Goal: Transaction & Acquisition: Purchase product/service

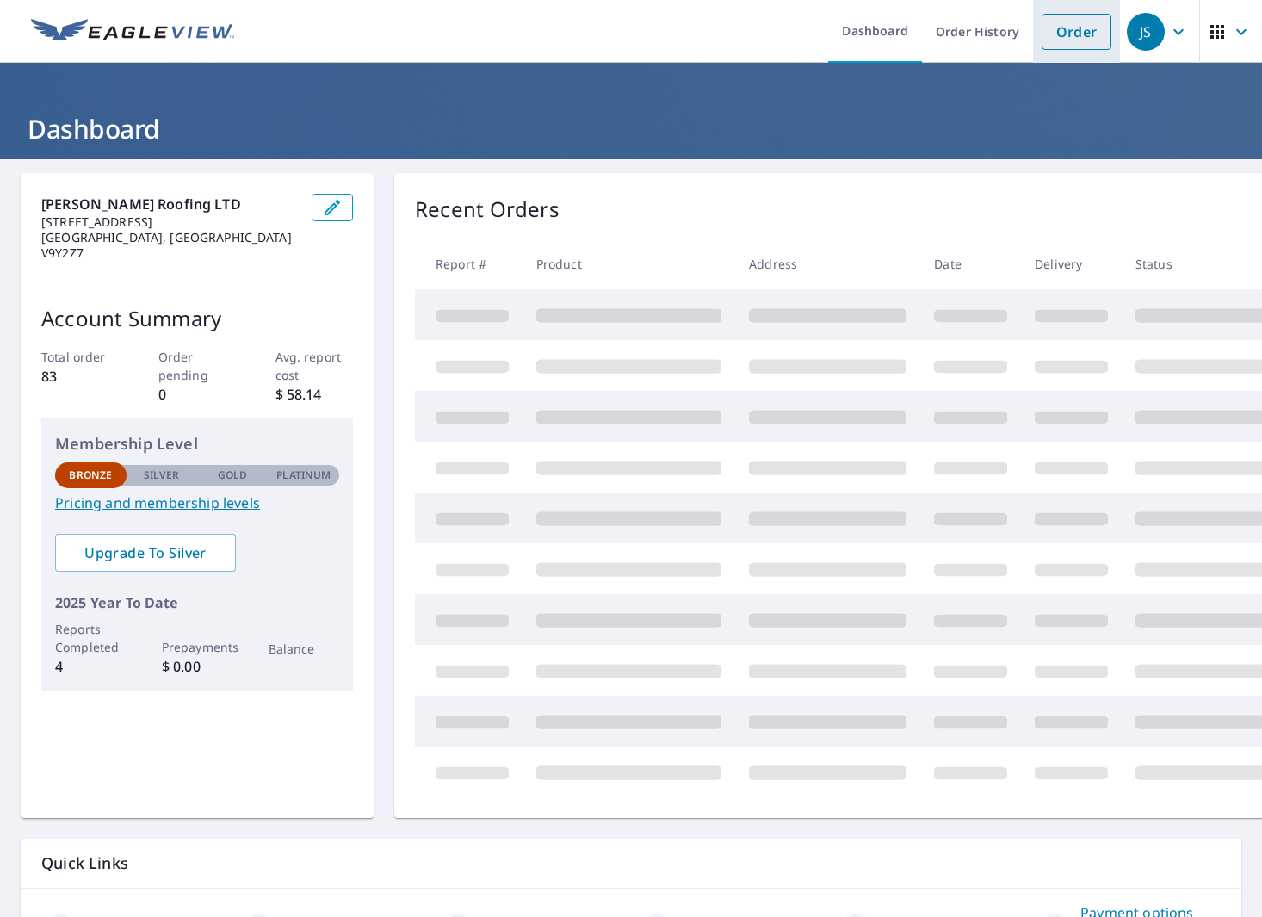
click at [1073, 26] on link "Order" at bounding box center [1077, 32] width 70 height 36
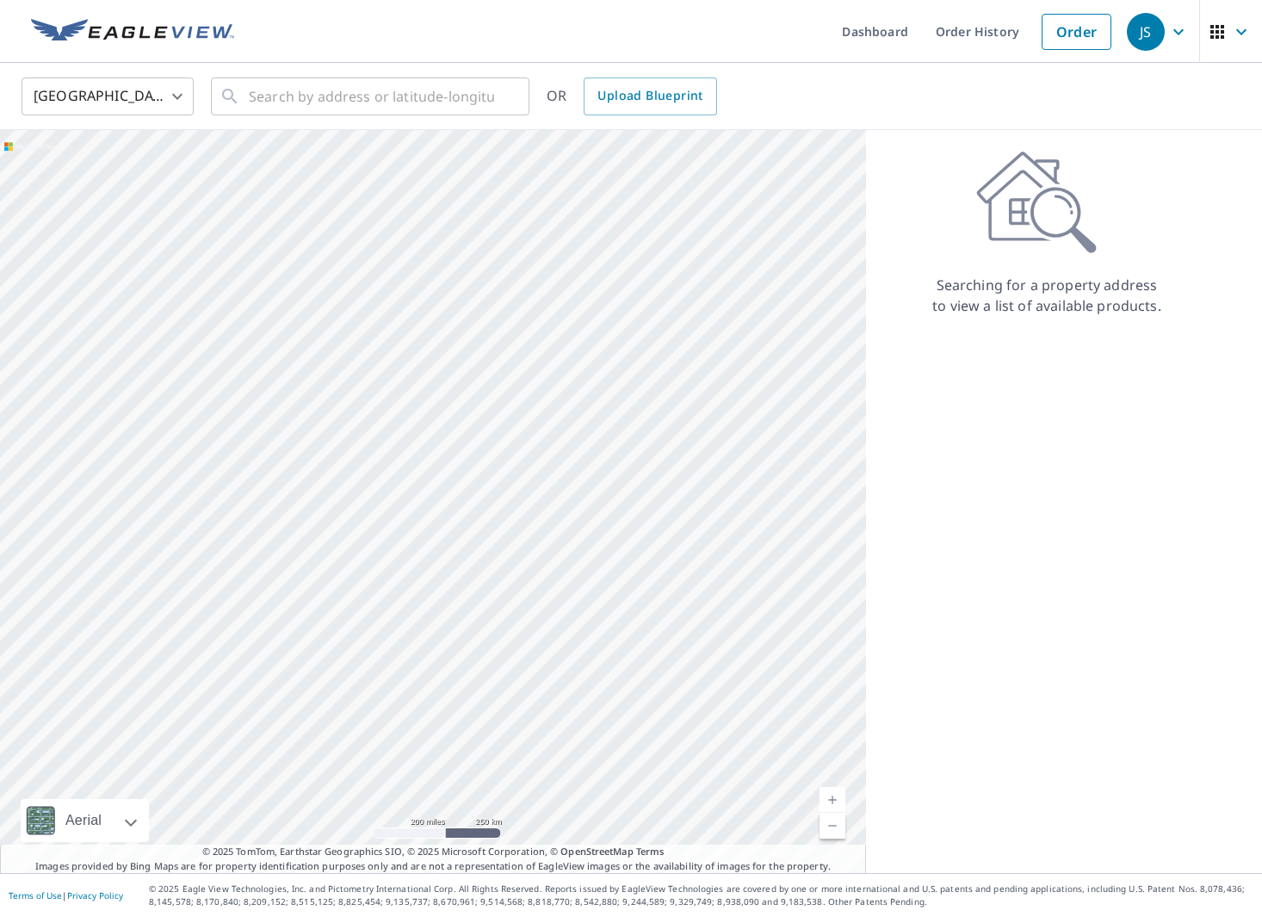
click at [175, 98] on body "JS JS Dashboard Order History Order JS United States US ​ ​ OR Upload Blueprint…" at bounding box center [631, 458] width 1262 height 917
click at [133, 169] on li "[GEOGRAPHIC_DATA]" at bounding box center [108, 173] width 172 height 31
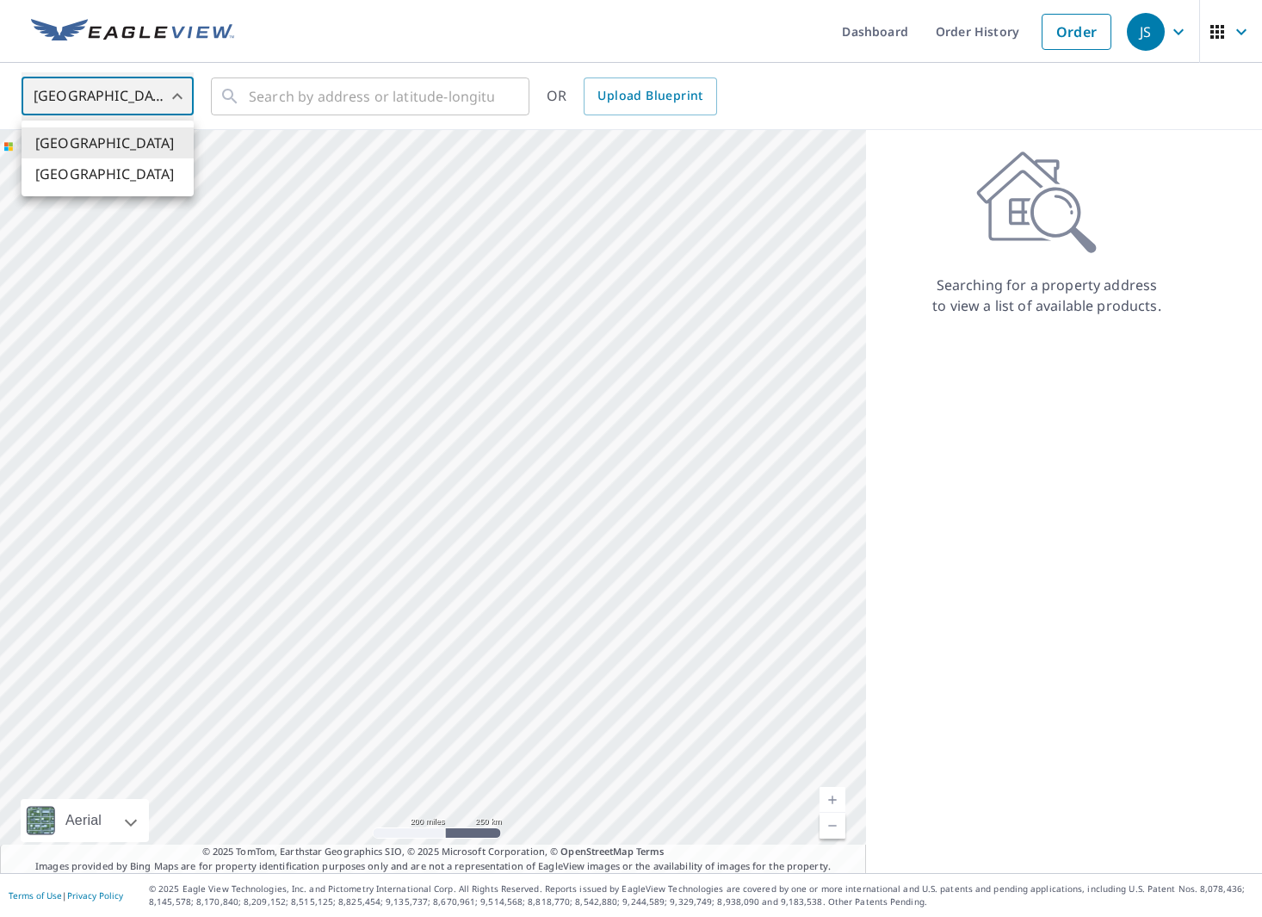
type input "CA"
click at [326, 92] on input "text" at bounding box center [371, 96] width 245 height 48
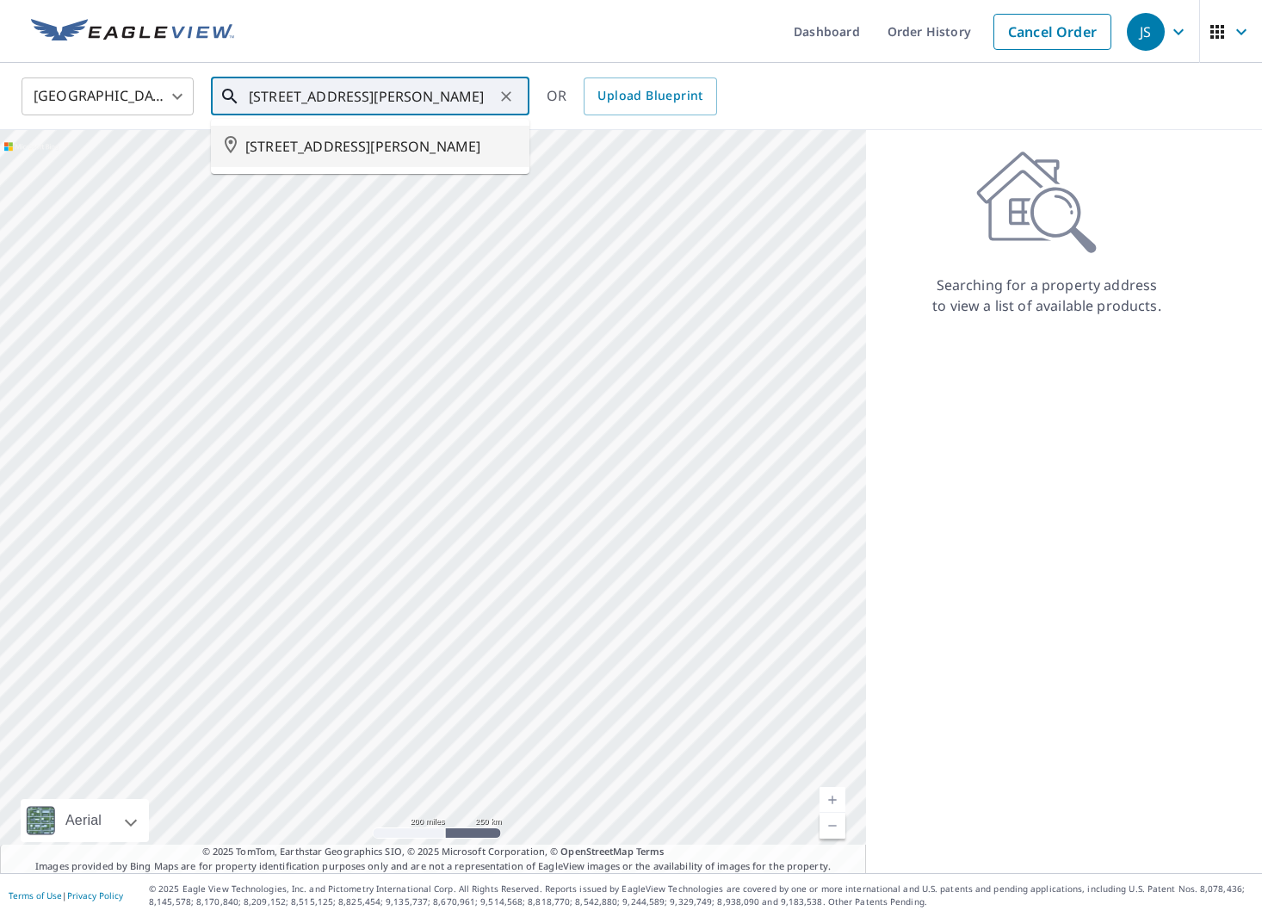
click at [342, 144] on span "[STREET_ADDRESS][PERSON_NAME]" at bounding box center [380, 146] width 270 height 21
type input "[STREET_ADDRESS][PERSON_NAME]"
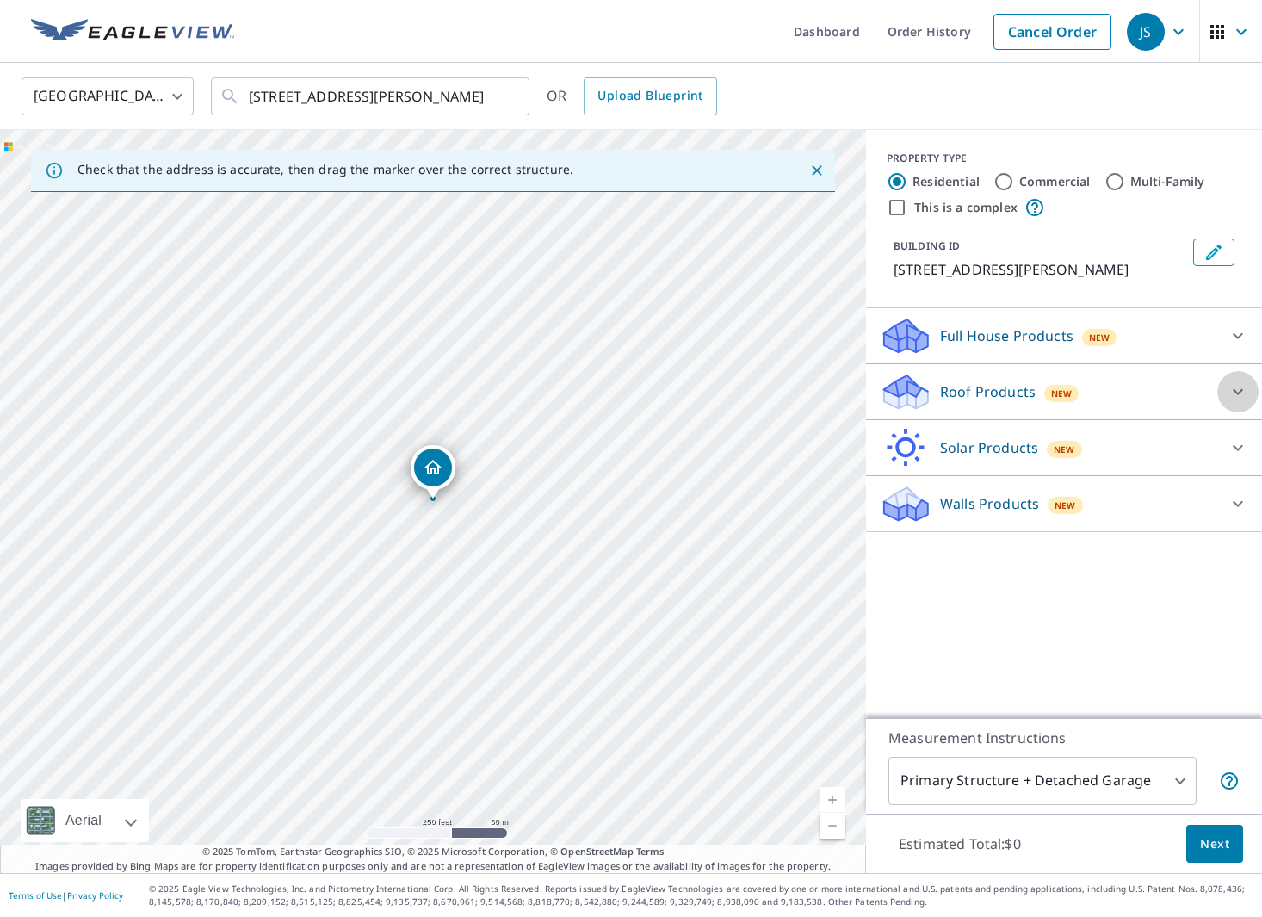
click at [1235, 387] on icon at bounding box center [1237, 391] width 21 height 21
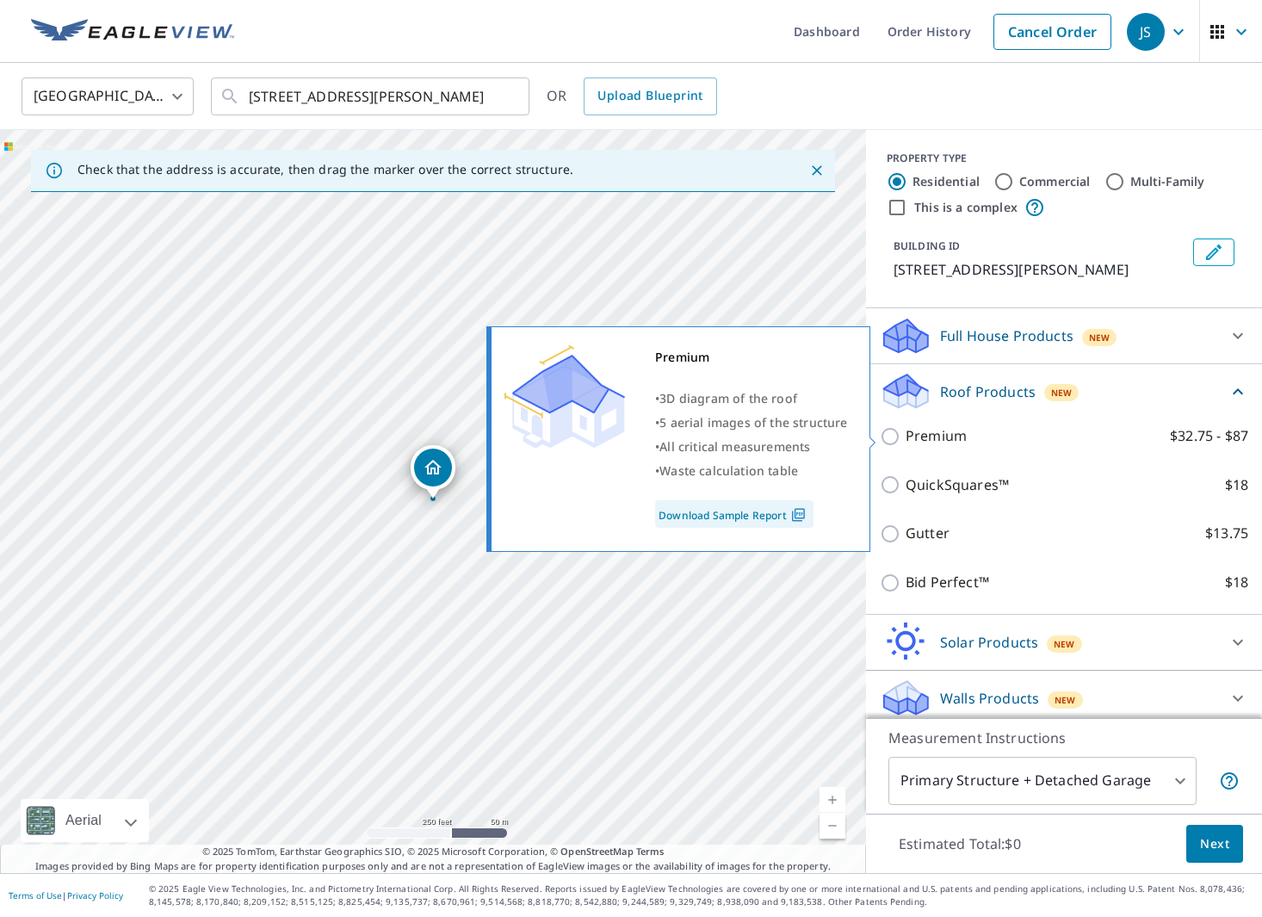
click at [887, 436] on input "Premium $32.75 - $87" at bounding box center [893, 436] width 26 height 21
checkbox input "true"
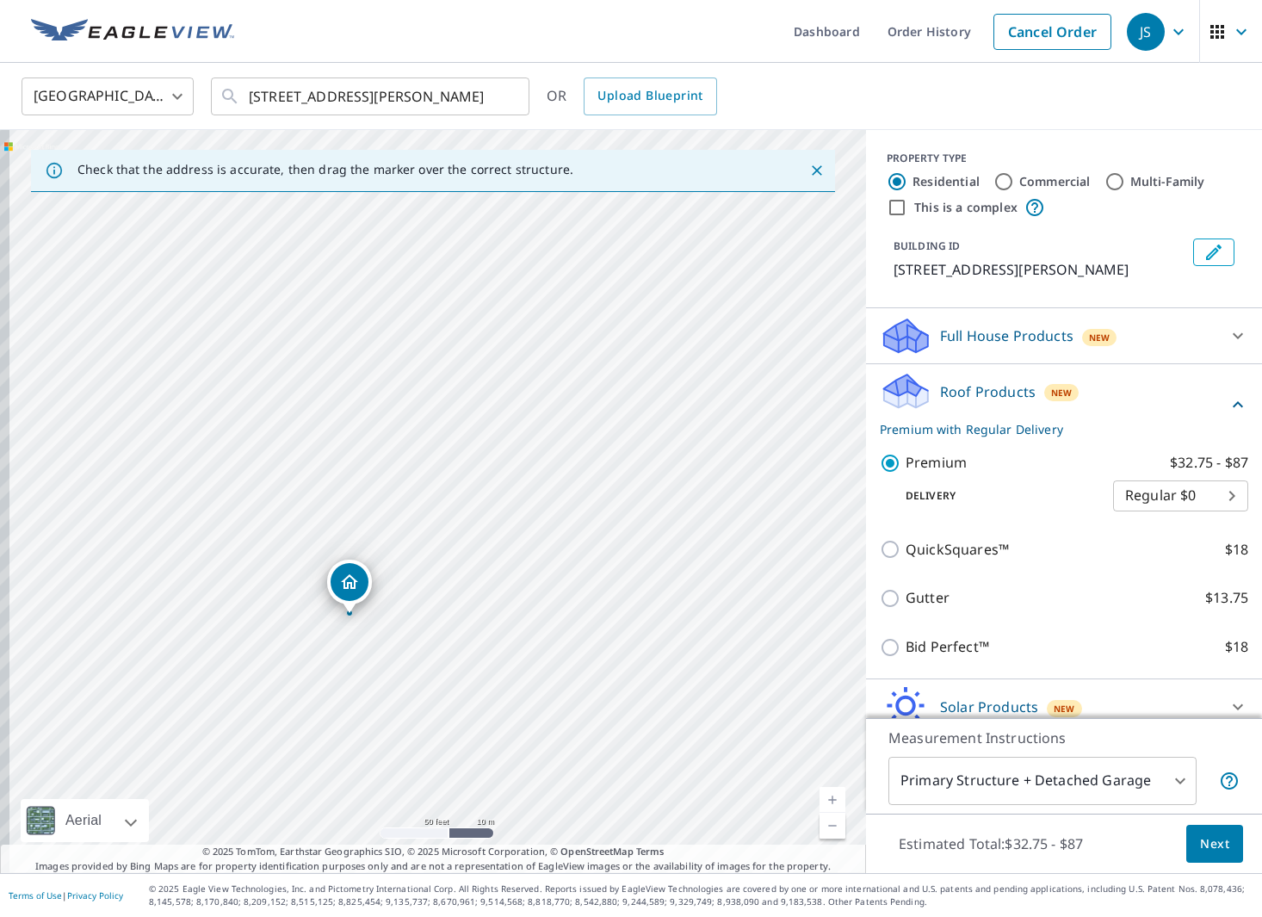
drag, startPoint x: 254, startPoint y: 549, endPoint x: 576, endPoint y: 504, distance: 325.1
click at [576, 504] on div "[STREET_ADDRESS][PERSON_NAME]" at bounding box center [433, 501] width 866 height 743
click at [1116, 177] on input "Multi-Family" at bounding box center [1114, 181] width 21 height 21
radio input "true"
type input "2"
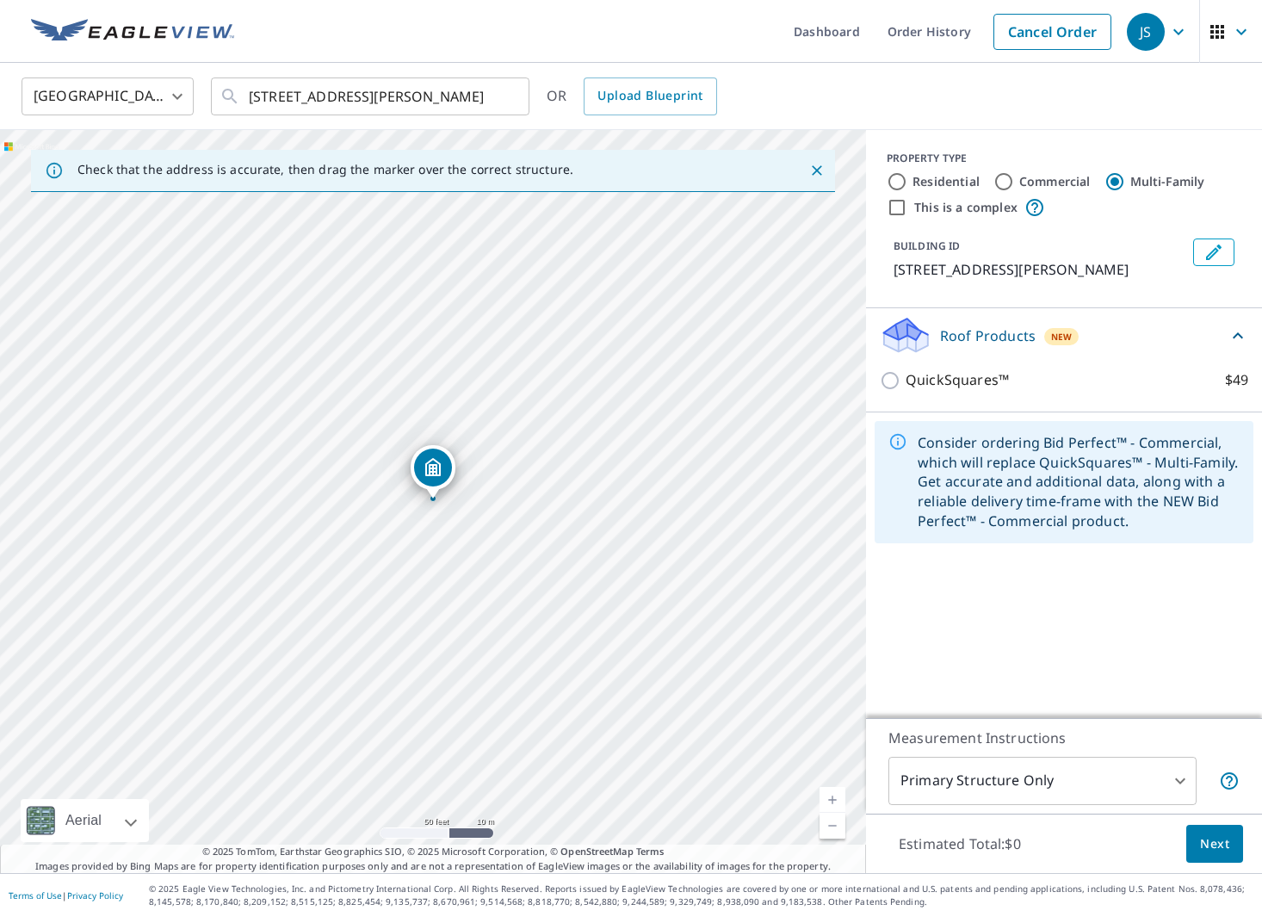
click at [890, 182] on input "Residential" at bounding box center [897, 181] width 21 height 21
radio input "true"
type input "1"
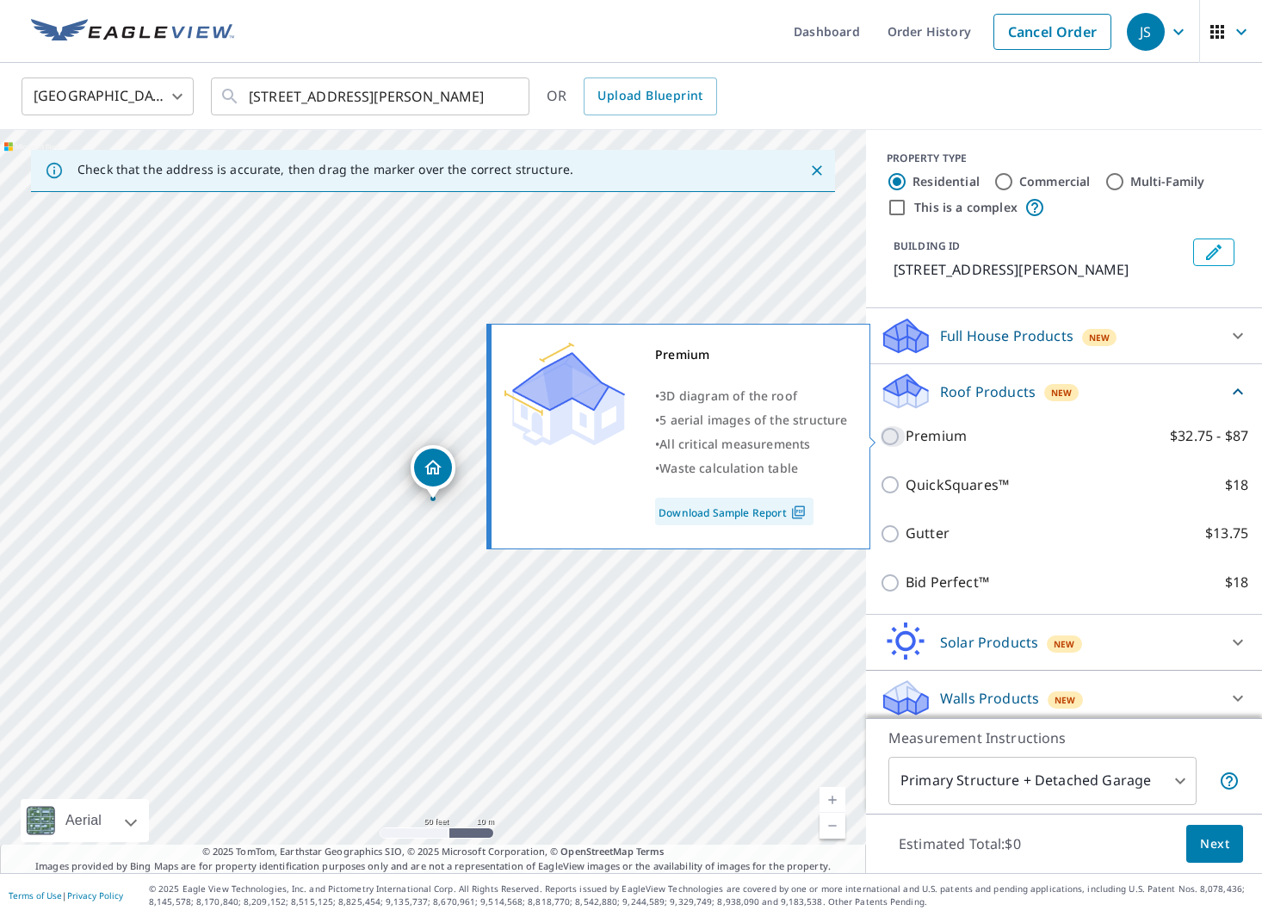
click at [893, 435] on input "Premium $32.75 - $87" at bounding box center [893, 436] width 26 height 21
checkbox input "true"
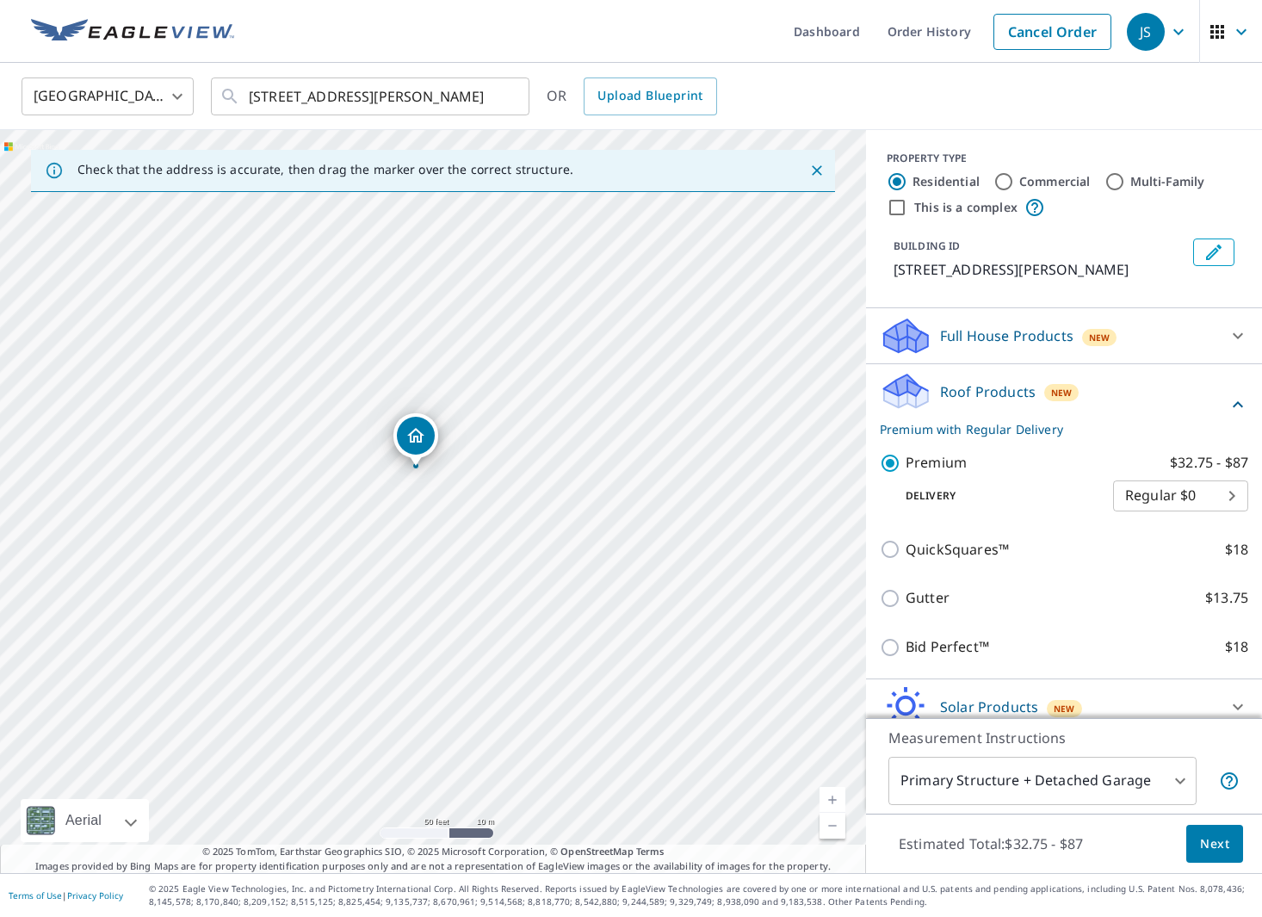
drag, startPoint x: 438, startPoint y: 454, endPoint x: 421, endPoint y: 421, distance: 37.0
click at [1205, 845] on span "Next" at bounding box center [1214, 844] width 29 height 22
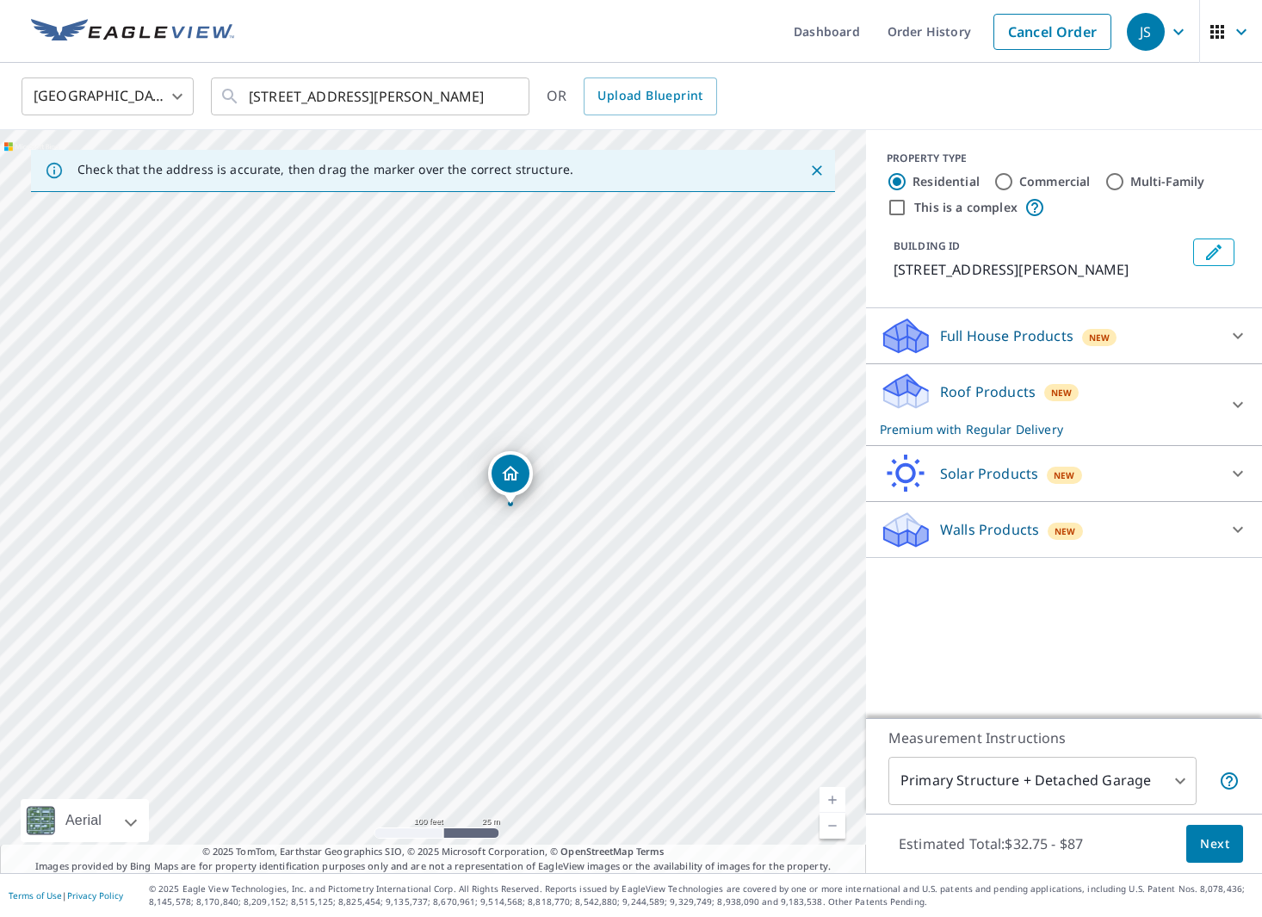
drag, startPoint x: 471, startPoint y: 491, endPoint x: 518, endPoint y: 471, distance: 51.7
click at [431, 572] on div "[STREET_ADDRESS][PERSON_NAME]" at bounding box center [433, 501] width 866 height 743
click at [1217, 850] on span "Next" at bounding box center [1214, 844] width 29 height 22
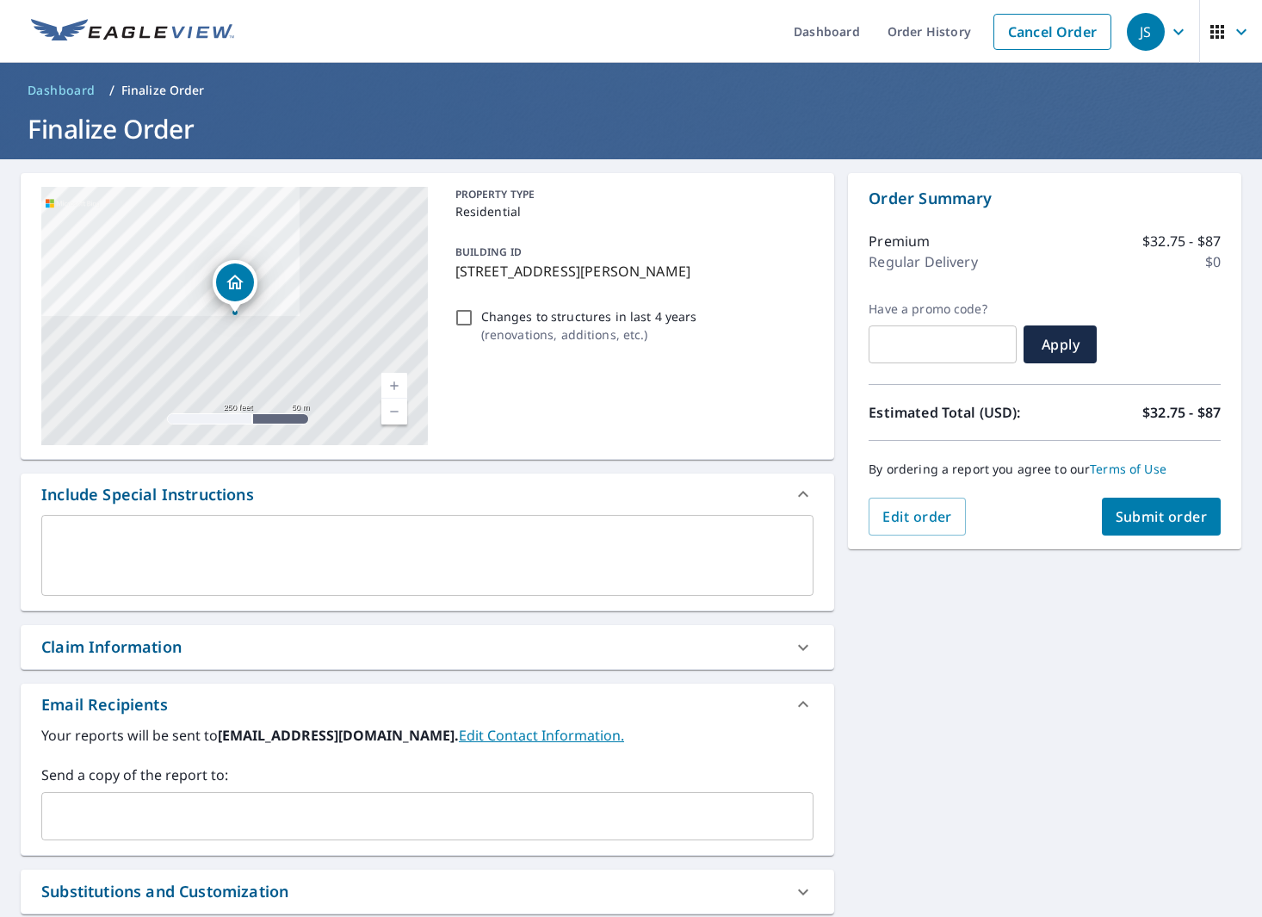
click at [459, 739] on link "Edit Contact Information." at bounding box center [541, 735] width 165 height 19
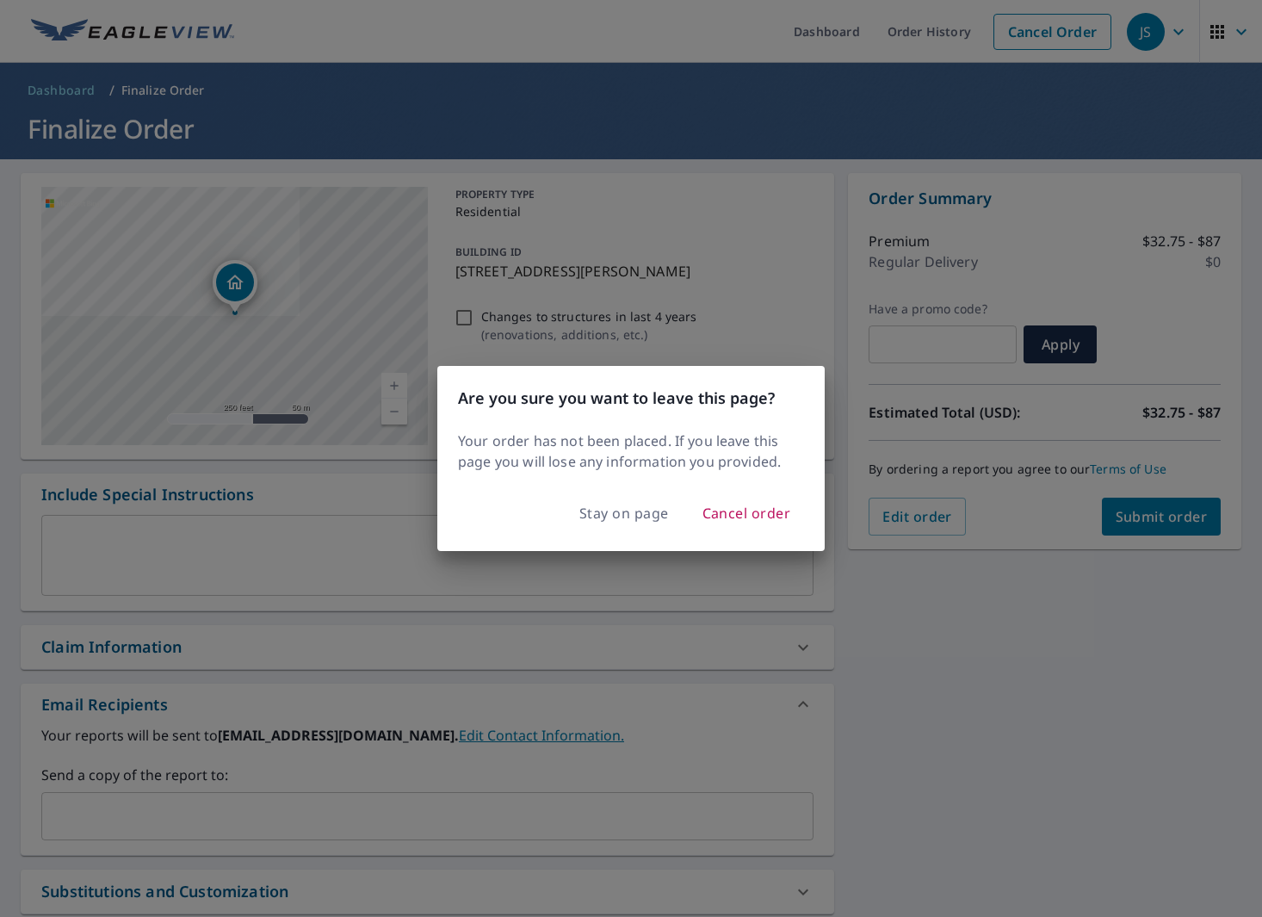
click at [114, 819] on div "Are you sure you want to leave this page? Your order has not been placed. If yo…" at bounding box center [631, 458] width 1262 height 917
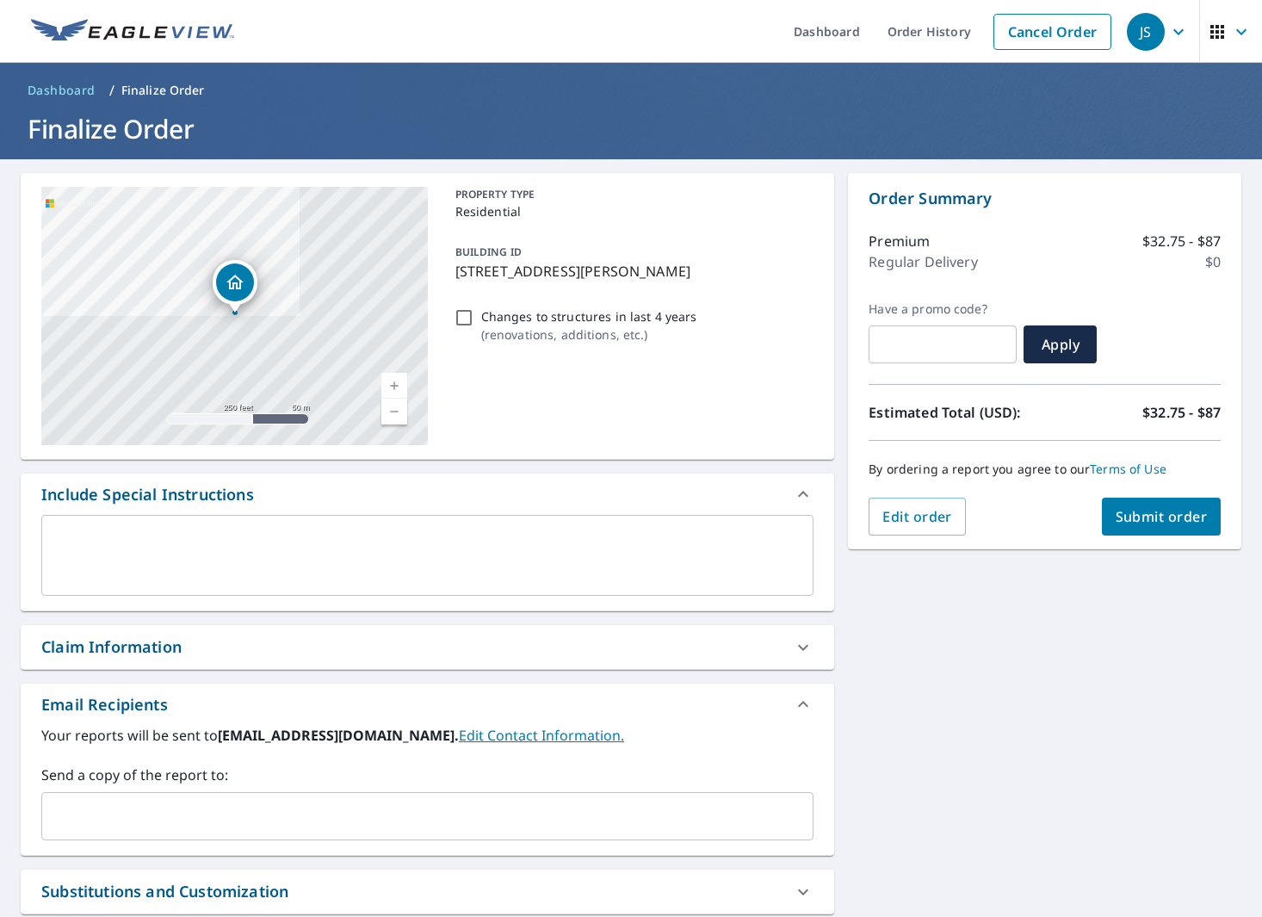
click at [114, 819] on input "text" at bounding box center [414, 816] width 731 height 33
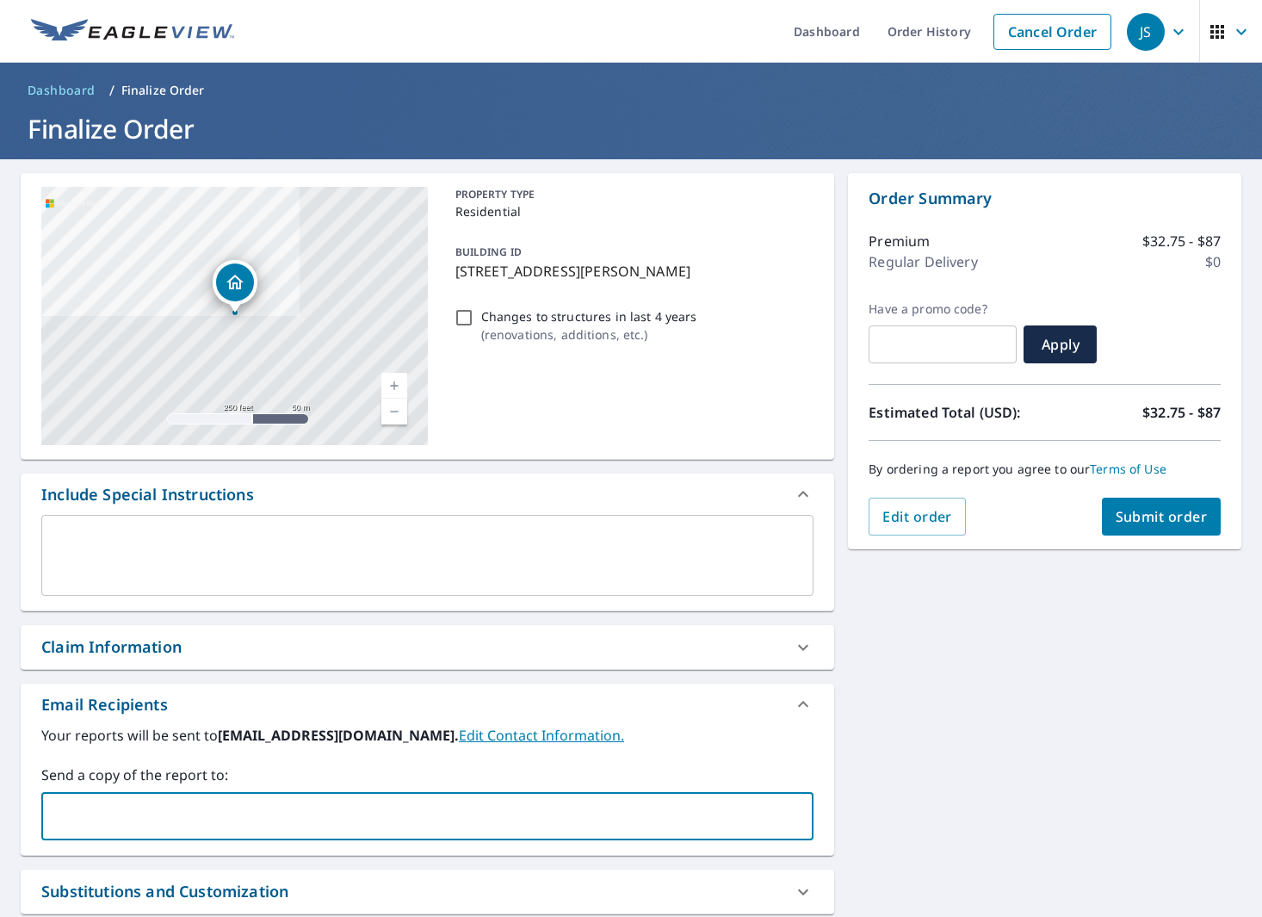
type input "[PERSON_NAME][EMAIL_ADDRESS][DOMAIN_NAME]"
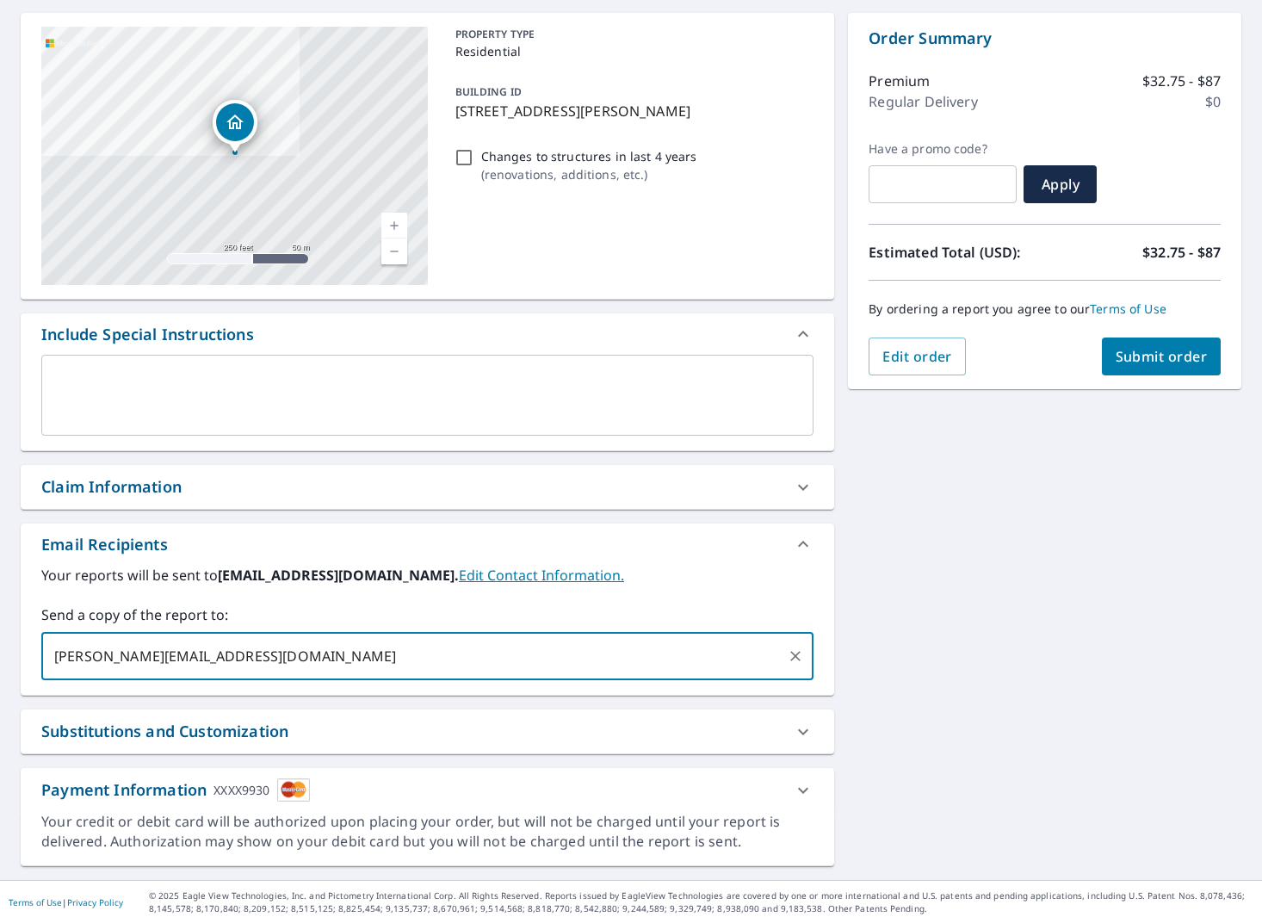
scroll to position [167, 0]
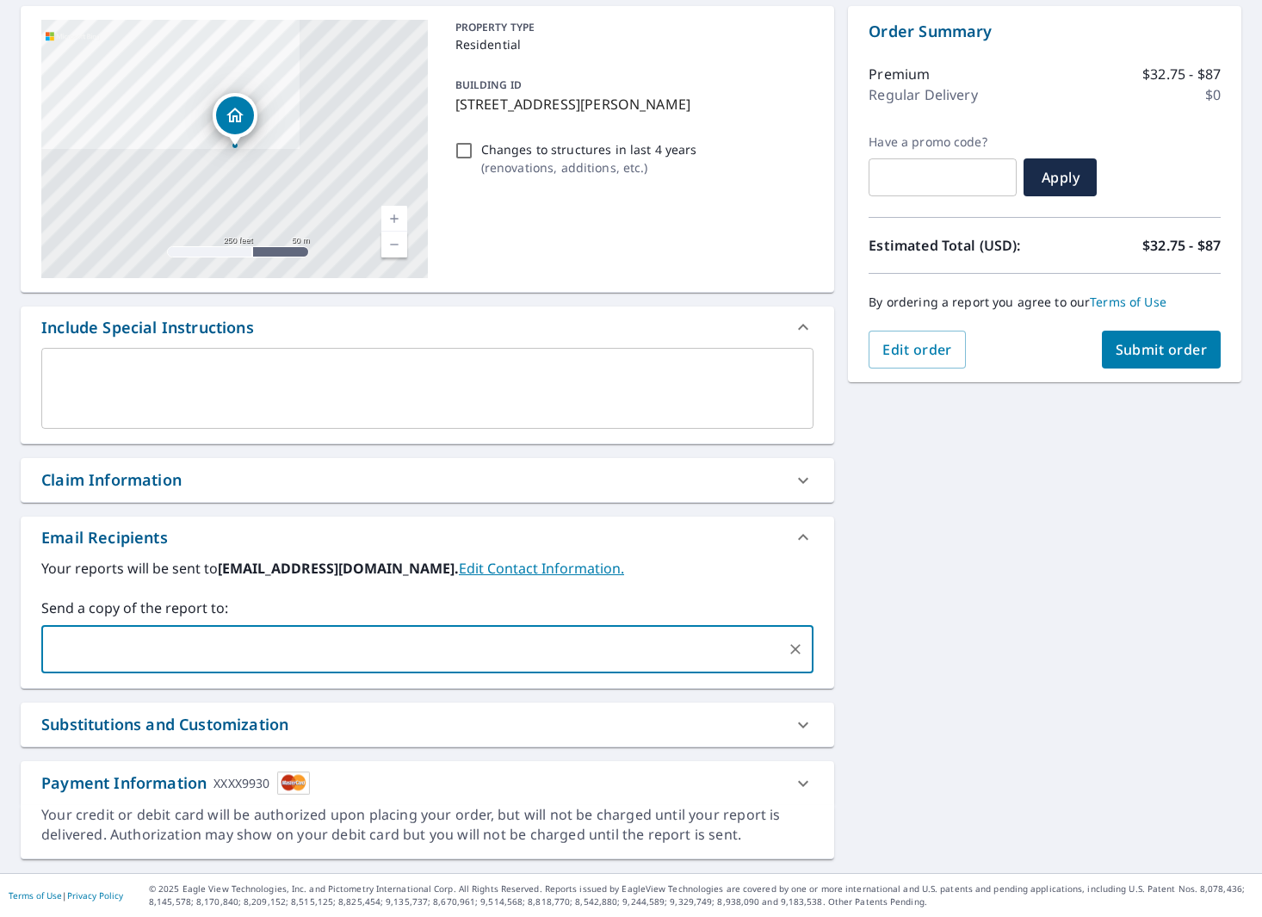
click at [1183, 350] on span "Submit order" at bounding box center [1162, 349] width 92 height 19
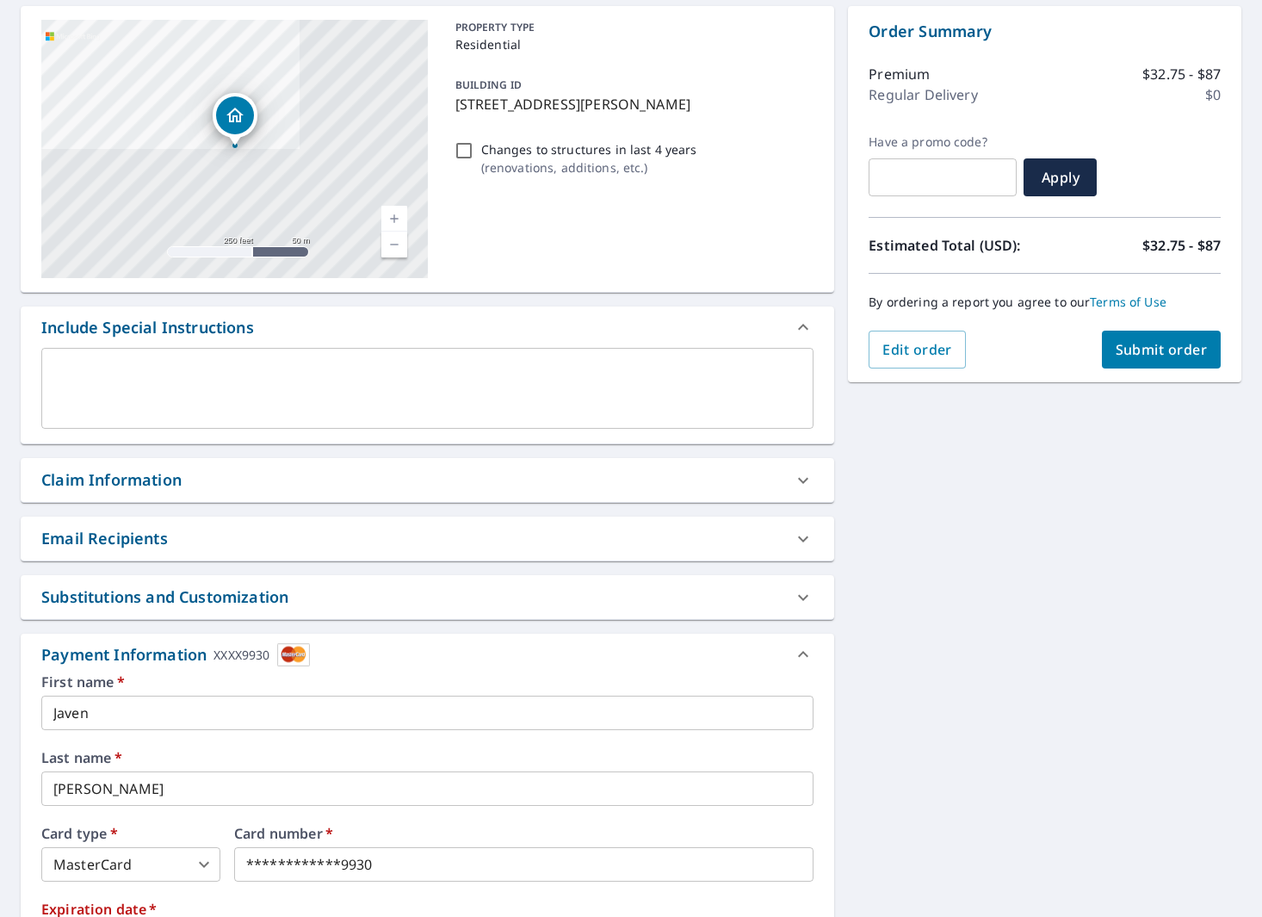
scroll to position [454, 0]
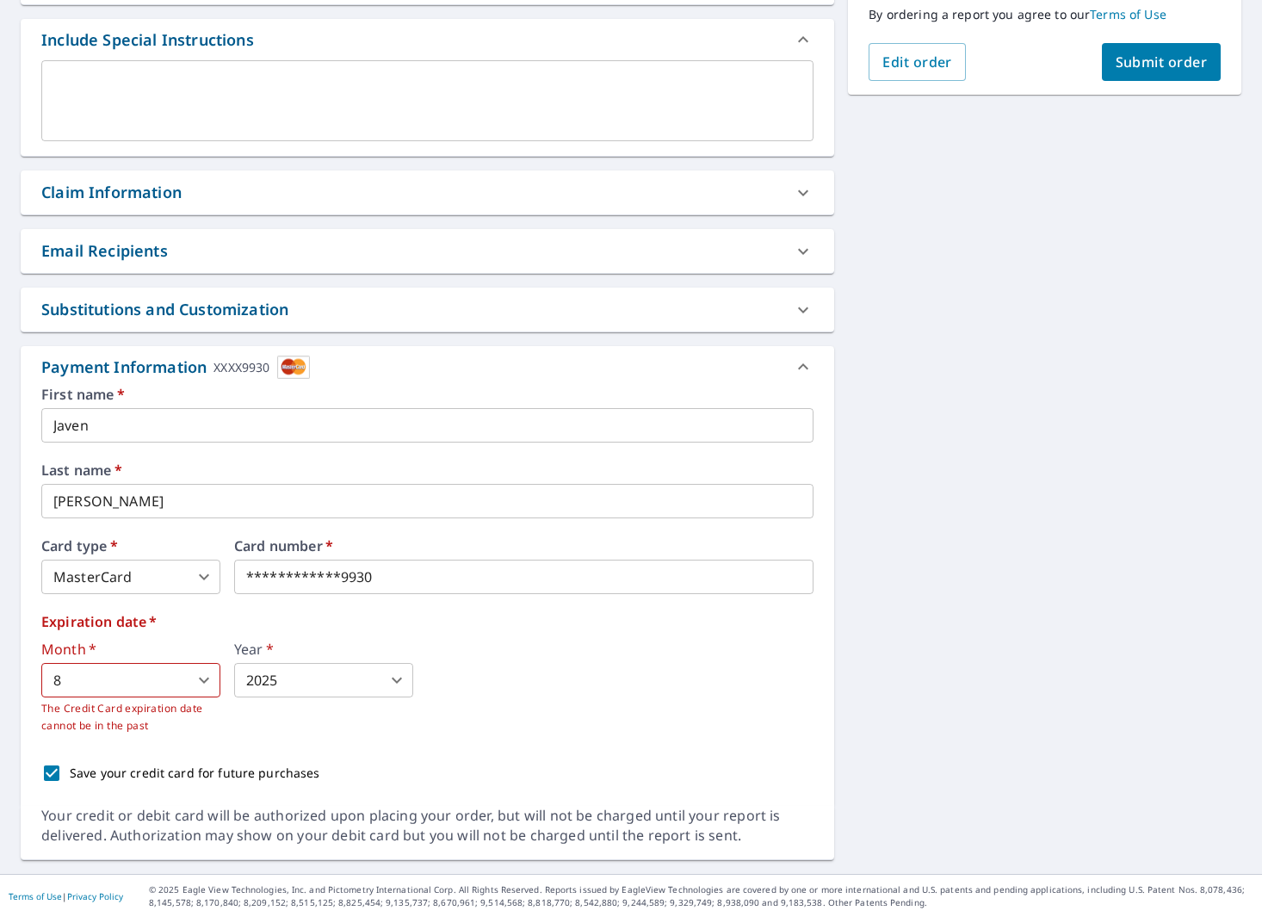
click at [97, 689] on body "JS JS Dashboard Order History Cancel Order JS Dashboard / Finalize Order Finali…" at bounding box center [631, 458] width 1262 height 917
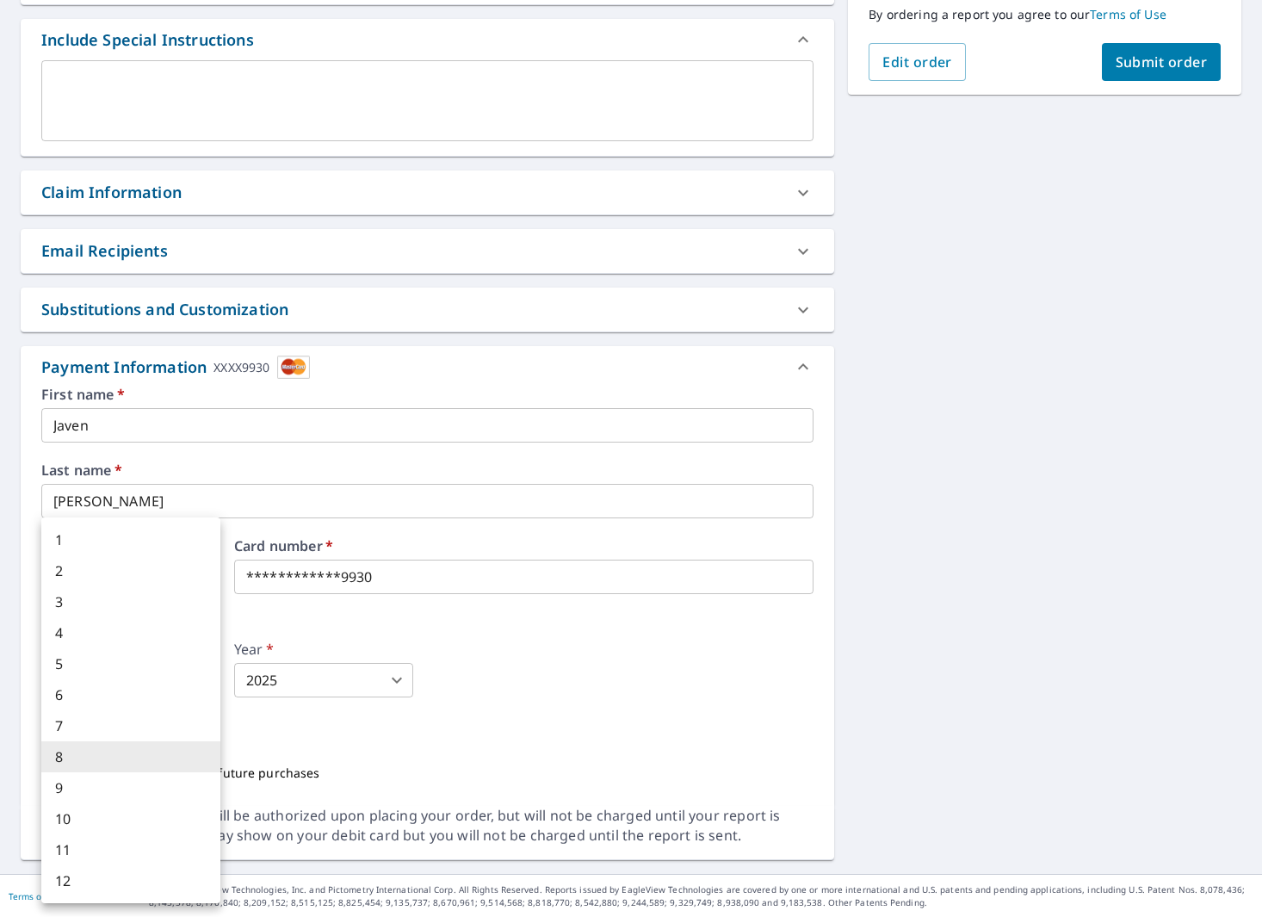
click at [164, 547] on li "1" at bounding box center [130, 539] width 179 height 31
type input "1"
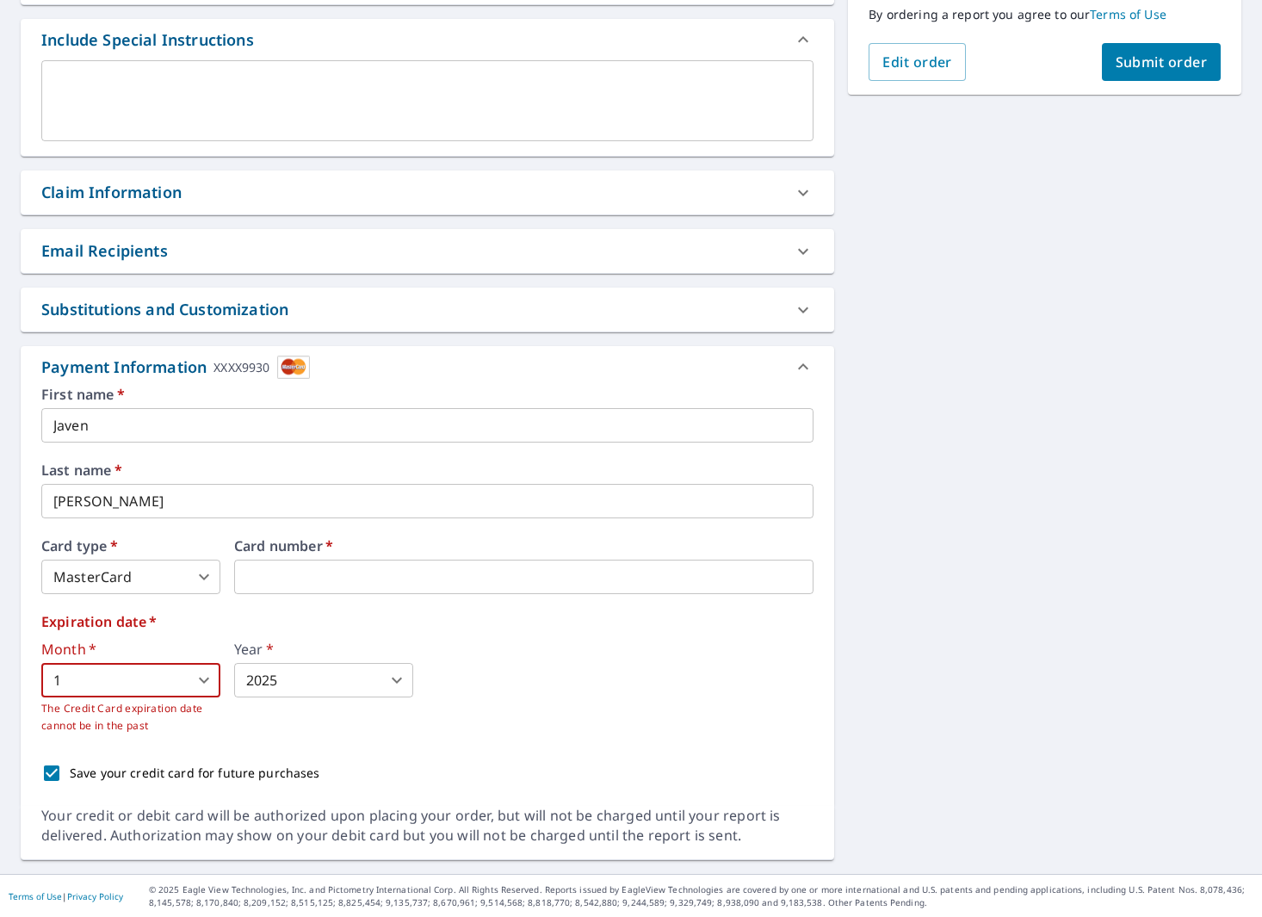
click at [242, 671] on body "JS JS Dashboard Order History Cancel Order JS Dashboard / Finalize Order Finali…" at bounding box center [631, 458] width 1262 height 917
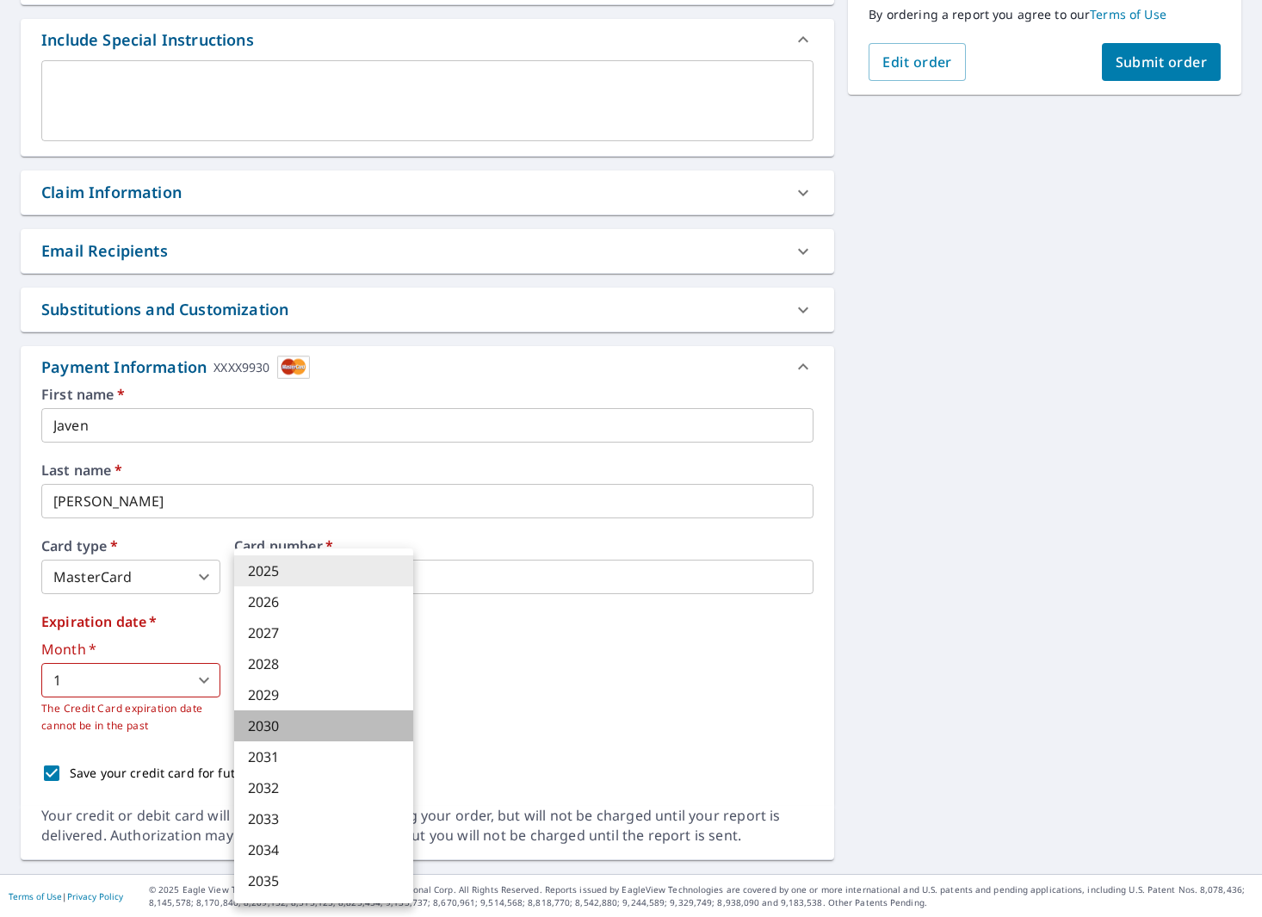
click at [268, 718] on li "2030" at bounding box center [323, 725] width 179 height 31
type input "2030"
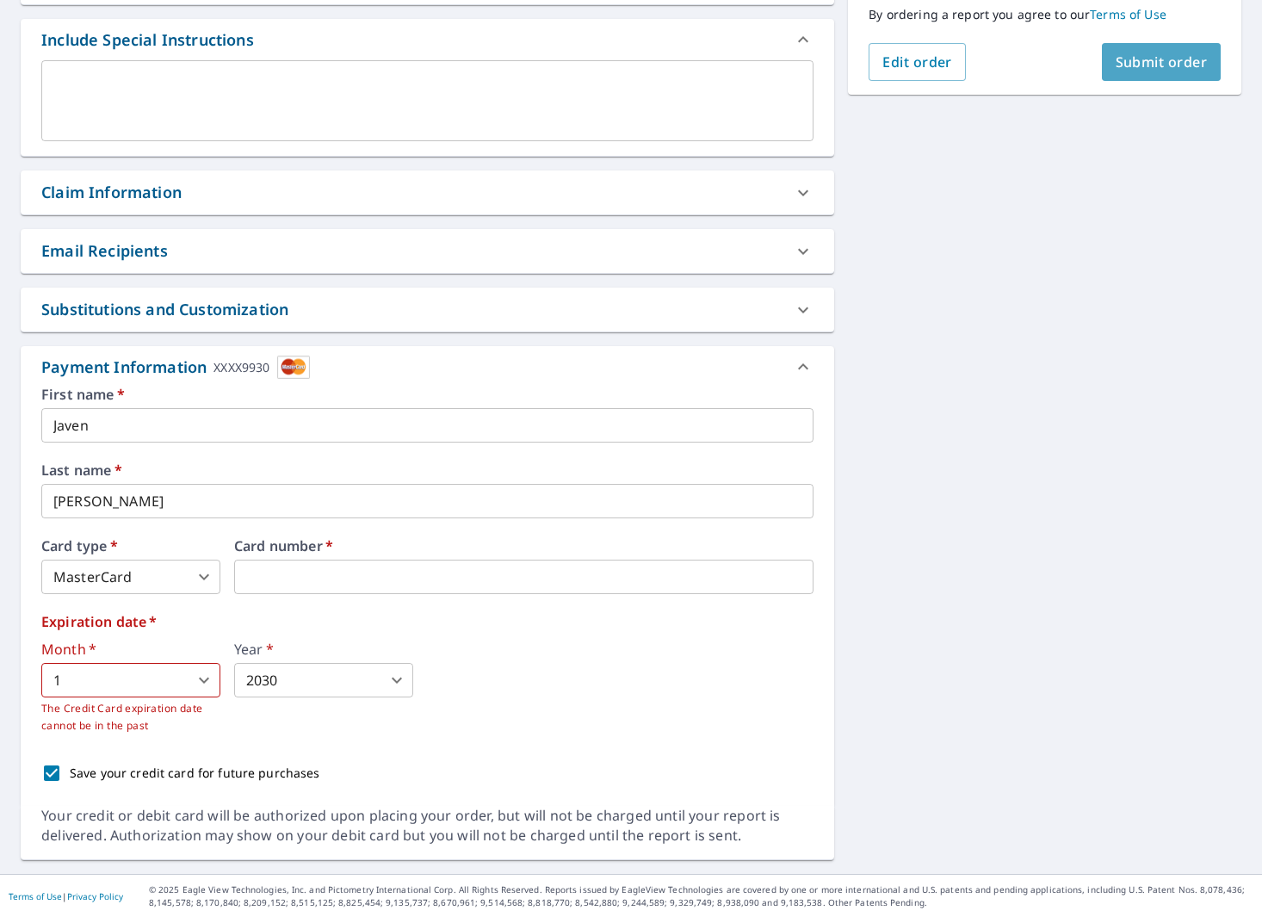
click at [1172, 62] on span "Submit order" at bounding box center [1162, 62] width 92 height 19
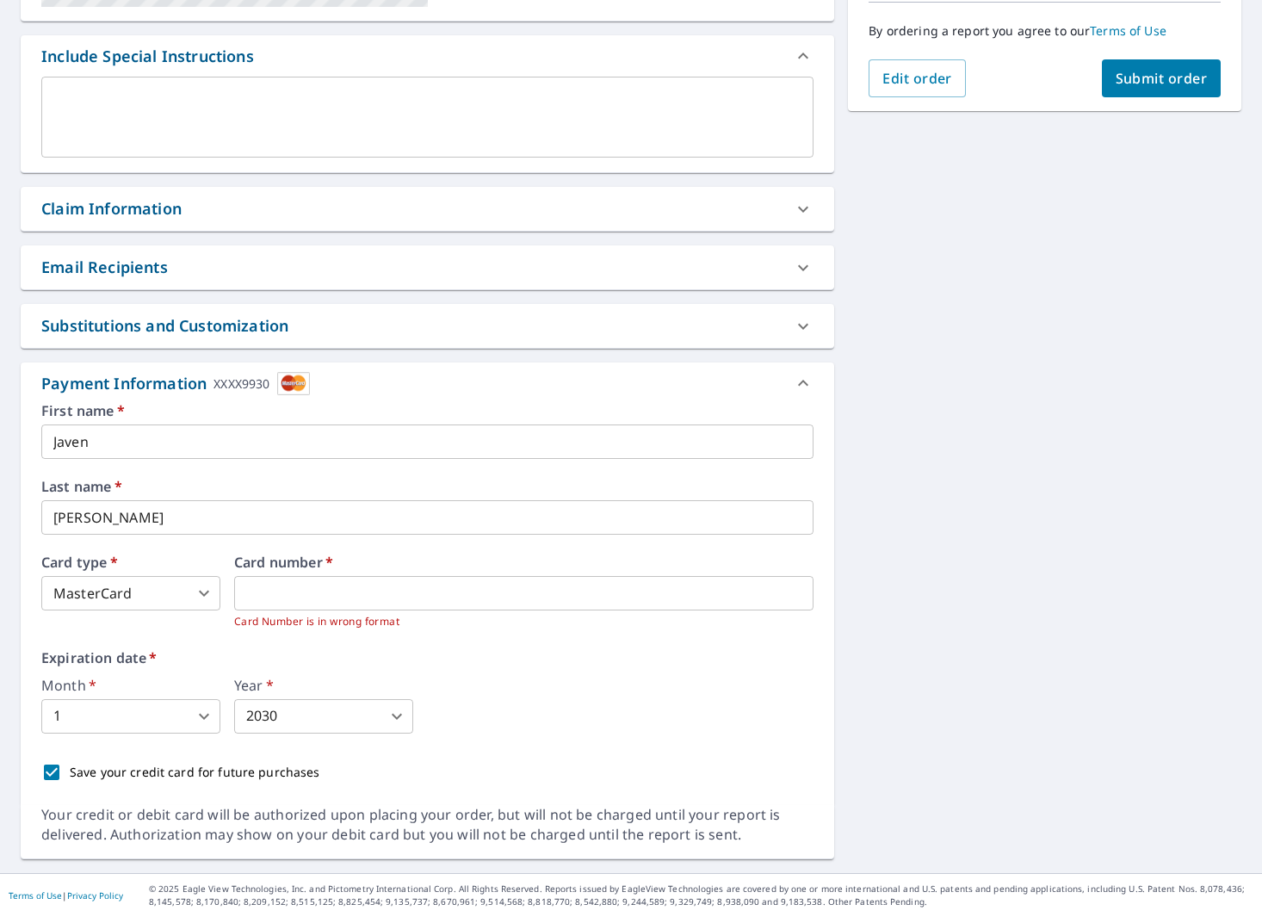
scroll to position [437, 0]
click at [1185, 81] on span "Submit order" at bounding box center [1162, 79] width 92 height 19
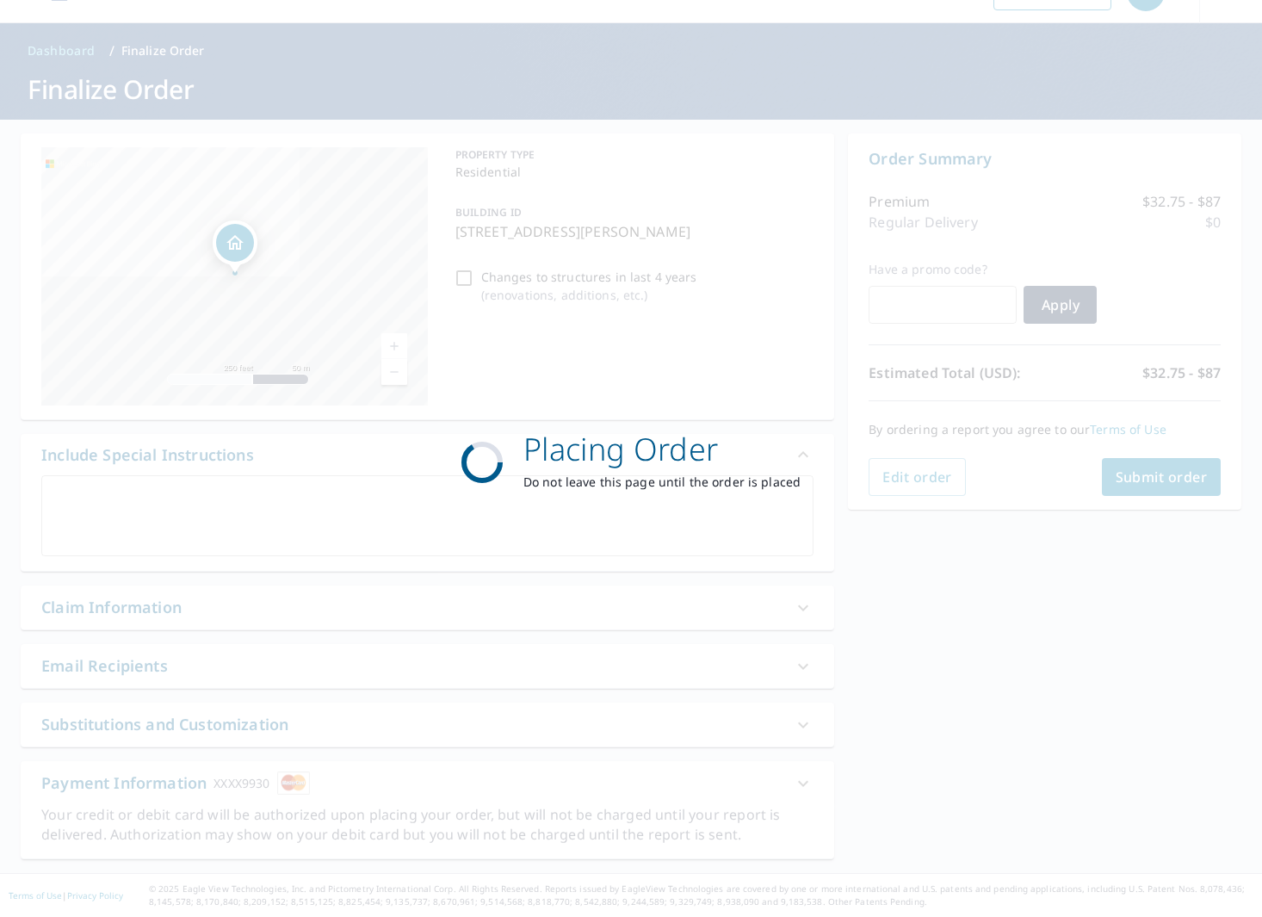
scroll to position [40, 0]
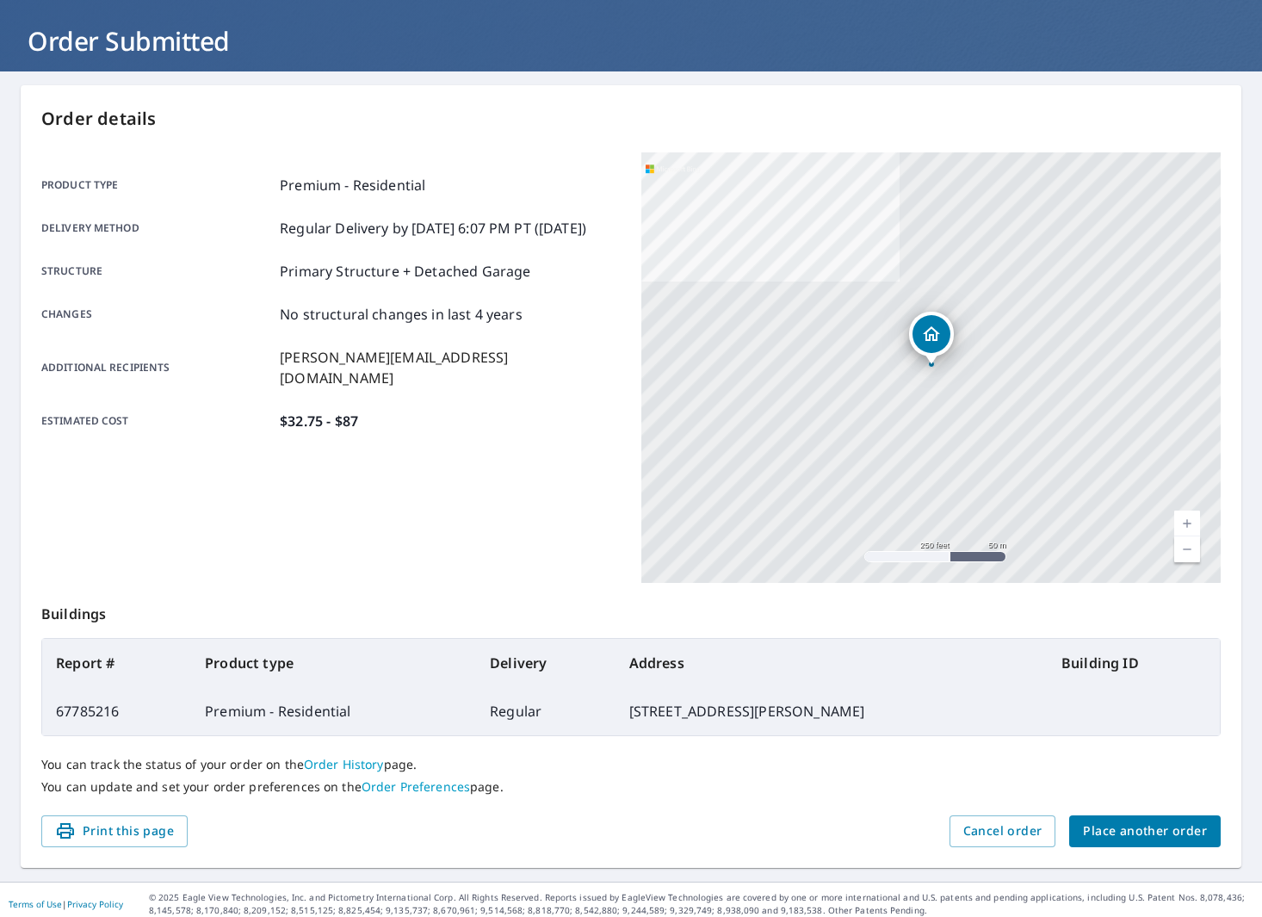
scroll to position [96, 0]
